Goal: Information Seeking & Learning: Learn about a topic

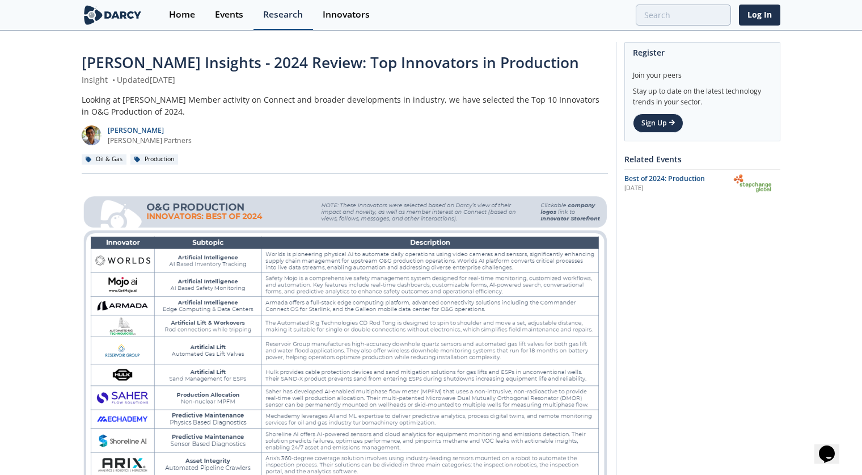
click at [279, 15] on div "Research" at bounding box center [283, 14] width 40 height 9
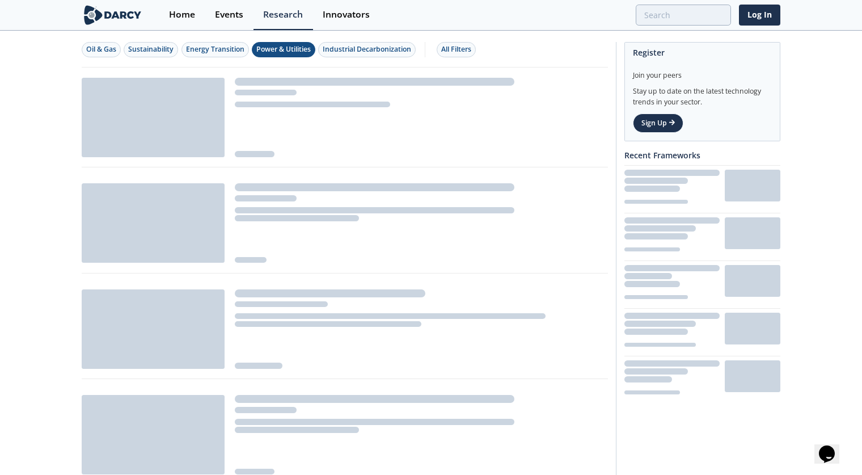
click at [281, 52] on div "Power & Utilities" at bounding box center [283, 49] width 54 height 10
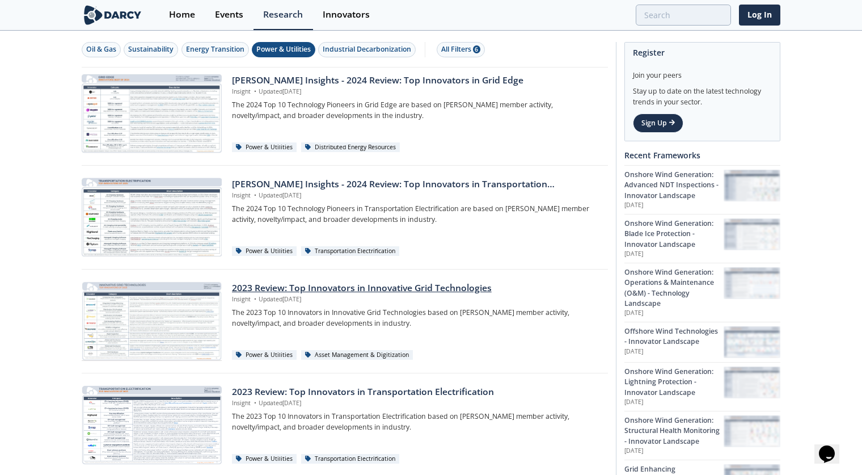
click at [371, 288] on div "2023 Review: Top Innovators in Innovative Grid Technologies" at bounding box center [416, 288] width 368 height 14
click at [310, 81] on div "Darcy Insights - 2024 Review: Top Innovators in Grid Edge" at bounding box center [416, 81] width 368 height 14
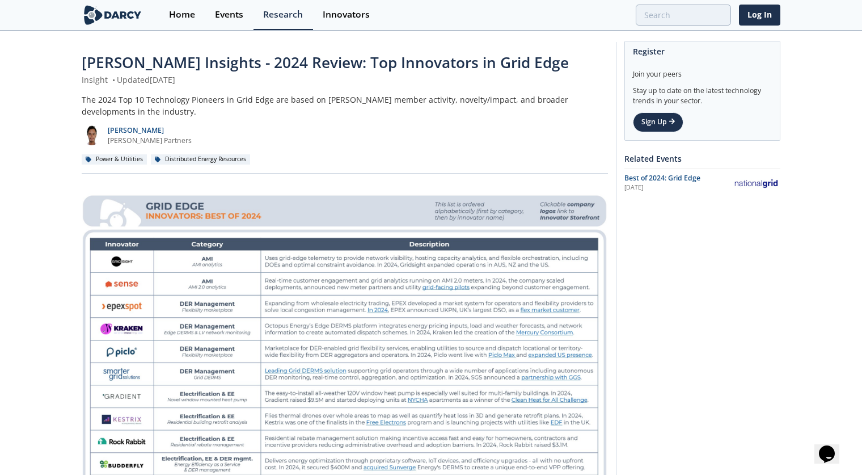
scroll to position [57, 0]
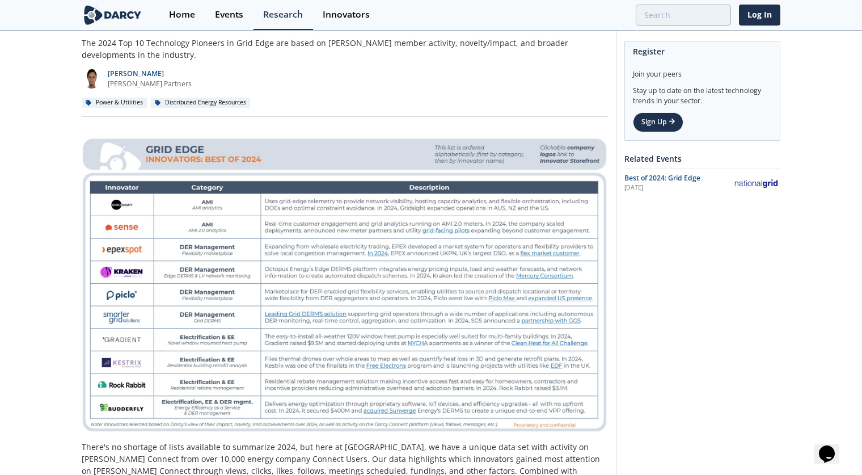
click at [181, 101] on div "Distributed Energy Resources" at bounding box center [200, 103] width 99 height 10
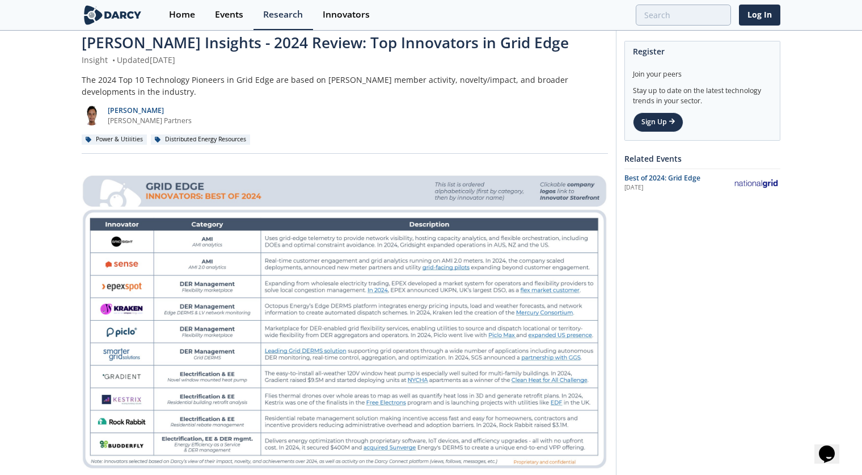
scroll to position [0, 0]
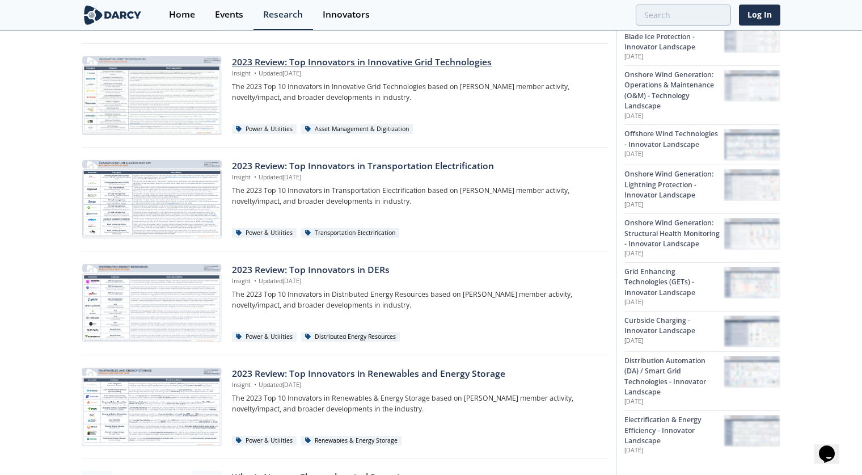
scroll to position [227, 0]
click at [274, 265] on div "2023 Review: Top Innovators in DERs" at bounding box center [416, 269] width 368 height 14
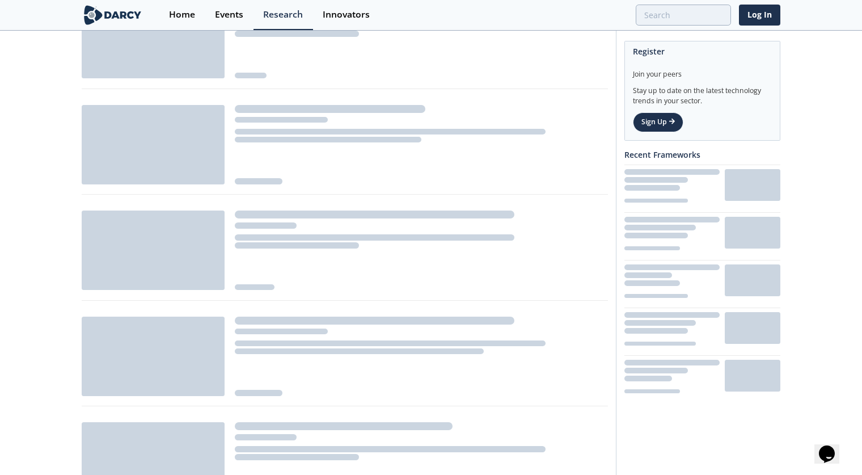
scroll to position [227, 0]
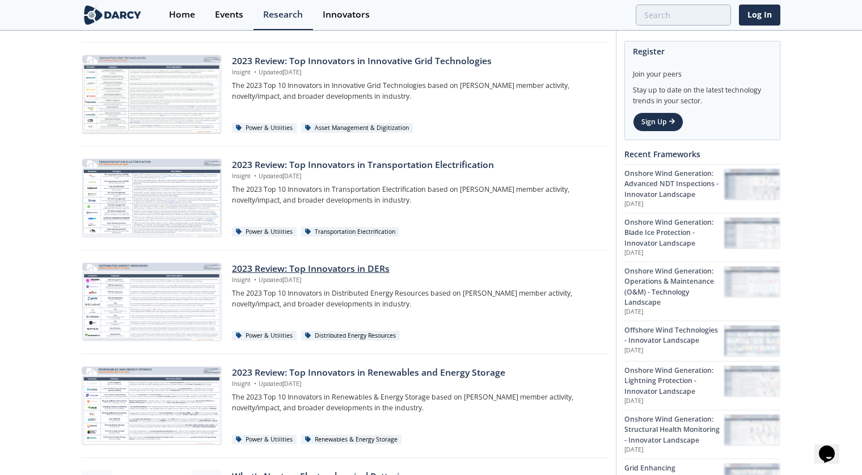
drag, startPoint x: 143, startPoint y: 285, endPoint x: 103, endPoint y: 289, distance: 40.5
click at [103, 289] on div at bounding box center [152, 301] width 140 height 79
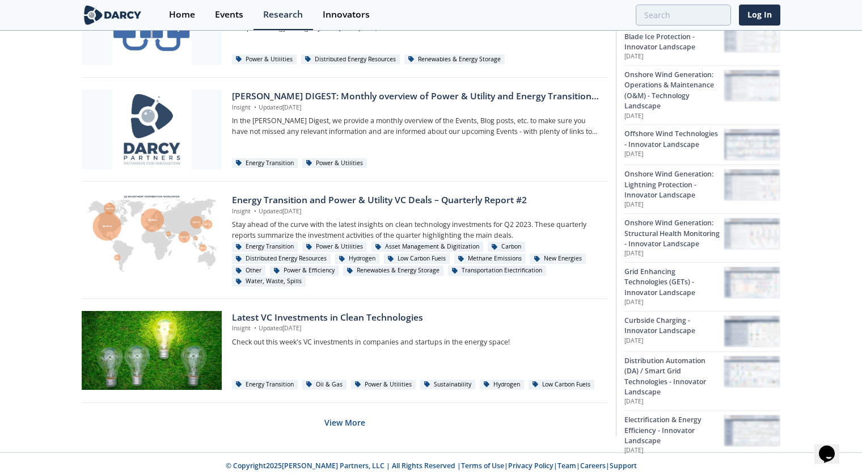
scroll to position [714, 0]
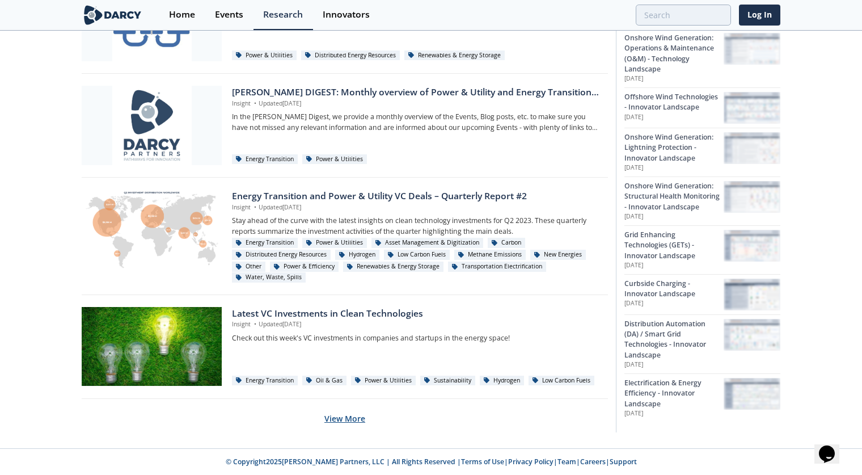
click at [339, 420] on button "View More" at bounding box center [344, 418] width 41 height 28
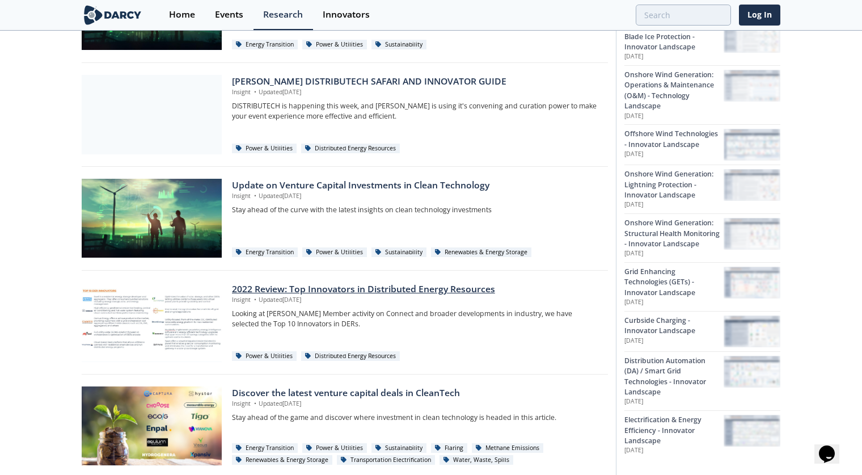
scroll to position [1281, 0]
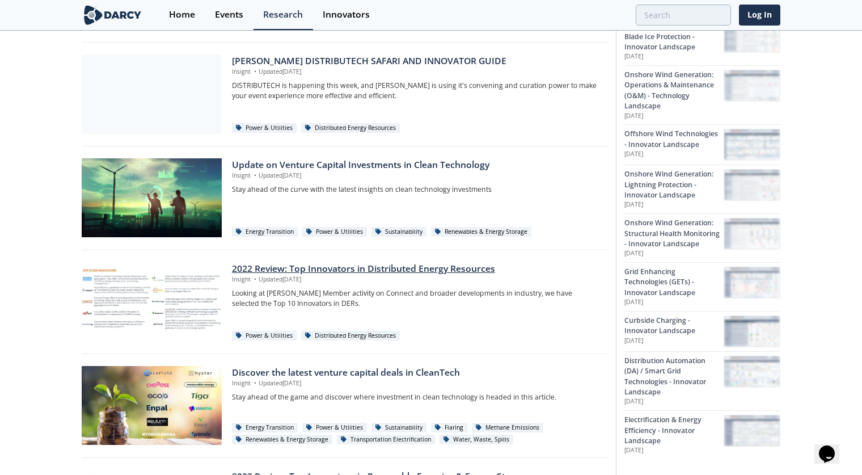
click at [371, 268] on div "2022 Review: Top Innovators in Distributed Energy Resources" at bounding box center [416, 269] width 368 height 14
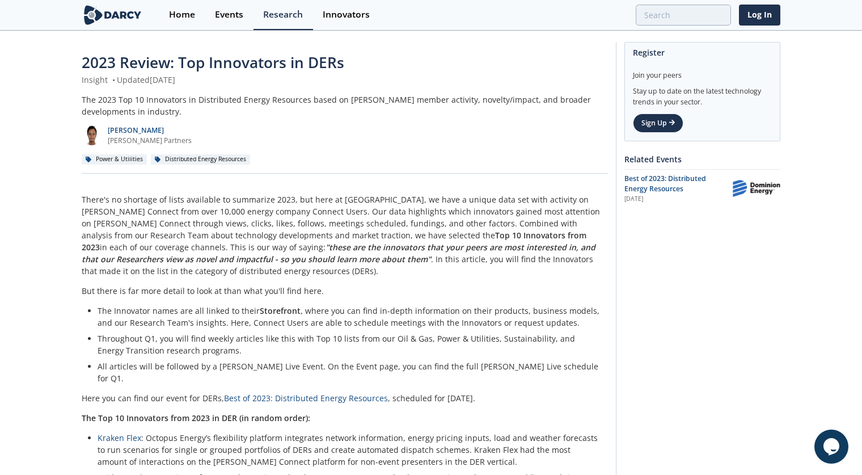
click at [425, 139] on div "[PERSON_NAME] [PERSON_NAME] Partners" at bounding box center [345, 131] width 526 height 28
drag, startPoint x: 146, startPoint y: 105, endPoint x: 127, endPoint y: 107, distance: 18.7
click at [145, 106] on div "The 2023 Top 10 Innovators in Distributed Energy Resources based on [PERSON_NAM…" at bounding box center [345, 106] width 526 height 24
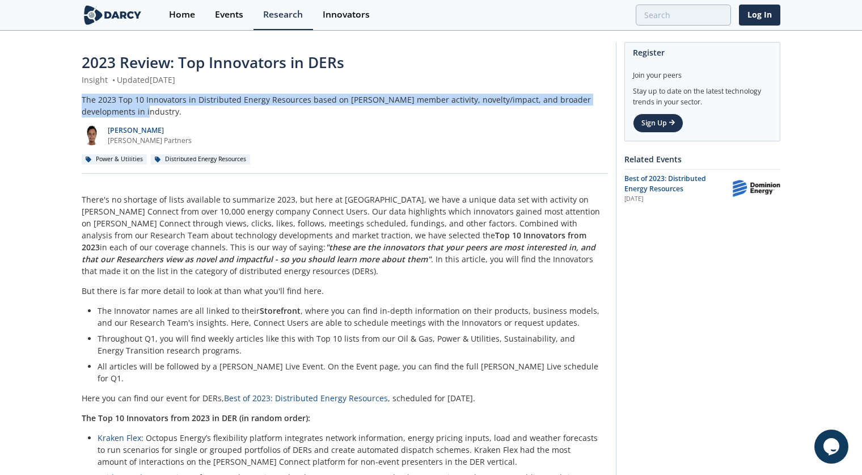
drag, startPoint x: 82, startPoint y: 102, endPoint x: 126, endPoint y: 115, distance: 45.6
click at [125, 115] on div "The 2023 Top 10 Innovators in Distributed Energy Resources based on [PERSON_NAM…" at bounding box center [345, 106] width 526 height 24
copy div "The 2023 Top 10 Innovators in Distributed Energy Resources based on [PERSON_NAM…"
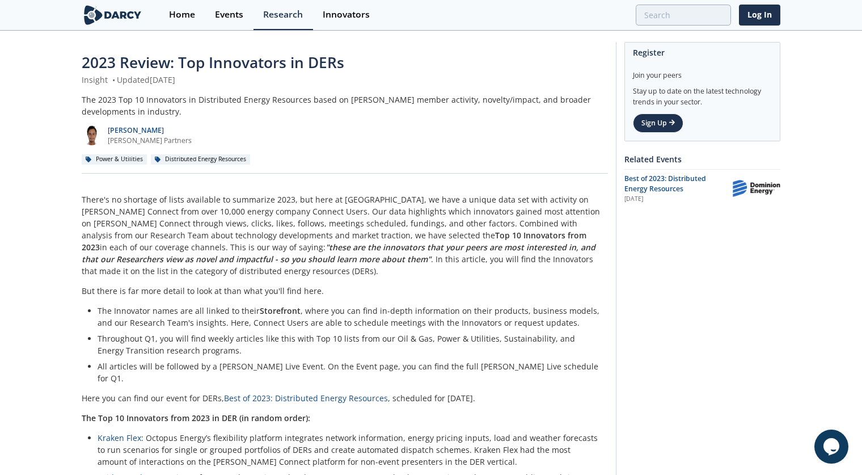
click at [83, 199] on p "There's no shortage of lists available to summarize 2023, but here at [GEOGRAPH…" at bounding box center [345, 234] width 526 height 83
click at [116, 269] on p "There's no shortage of lists available to summarize 2023, but here at [GEOGRAPH…" at bounding box center [345, 234] width 526 height 83
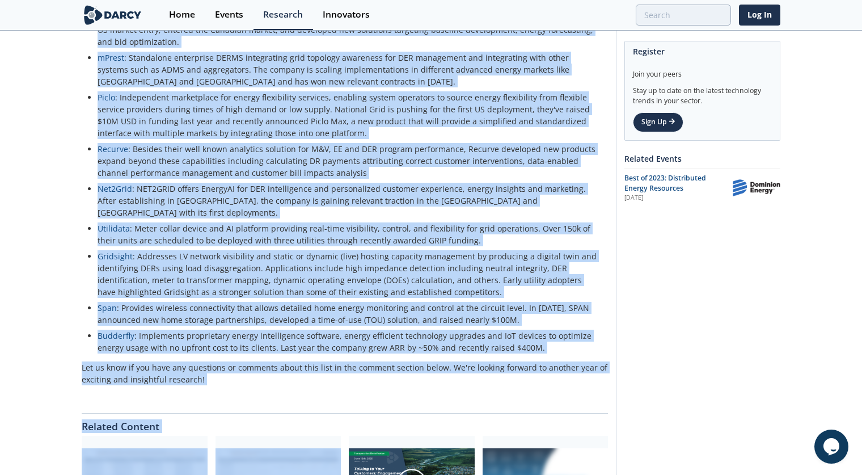
scroll to position [585, 0]
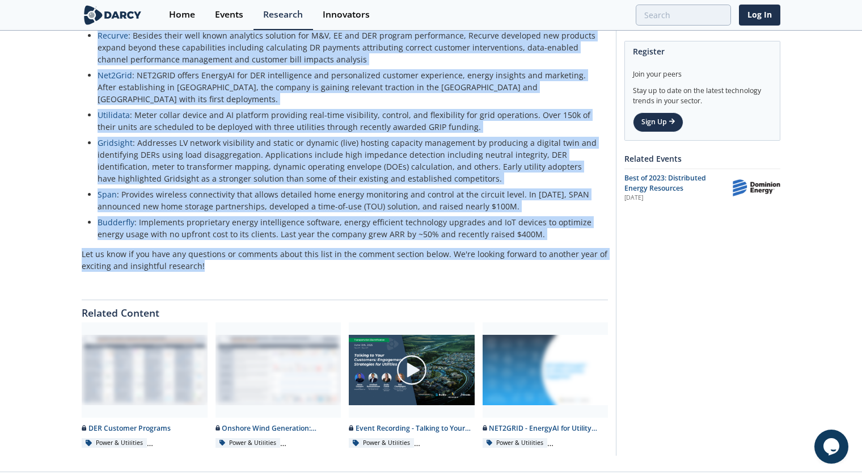
drag, startPoint x: 83, startPoint y: 197, endPoint x: 358, endPoint y: 240, distance: 278.3
copy div "There's no shortage of lists available to summarize 2023, but here at [GEOGRAPH…"
